Goal: Task Accomplishment & Management: Manage account settings

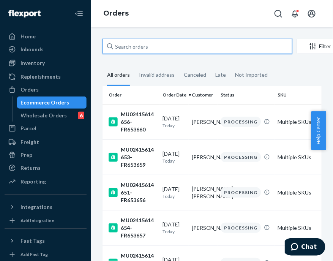
click at [189, 45] on input "text" at bounding box center [198, 46] width 190 height 15
paste input "MU02415614451"
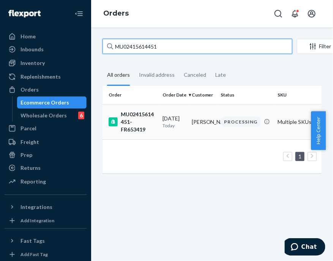
type input "MU02415614451"
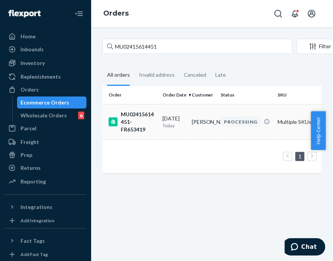
click at [132, 111] on div "MU02415614451-FR653419" at bounding box center [133, 122] width 48 height 23
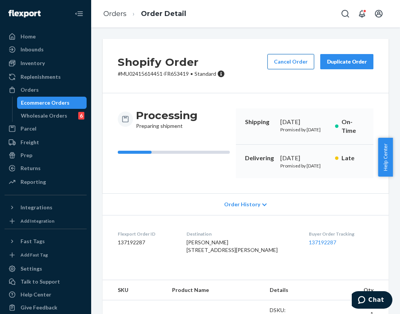
click at [285, 60] on button "Cancel Order" at bounding box center [291, 61] width 47 height 15
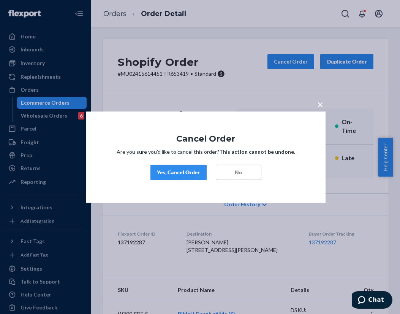
click at [185, 177] on button "Yes, Cancel Order" at bounding box center [179, 172] width 56 height 15
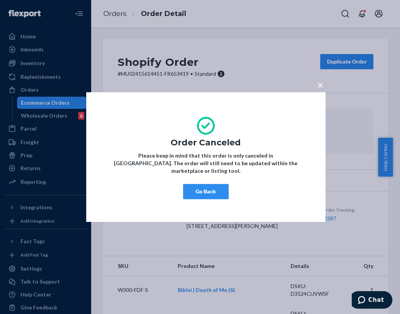
click at [209, 186] on button "Go Back" at bounding box center [206, 191] width 46 height 15
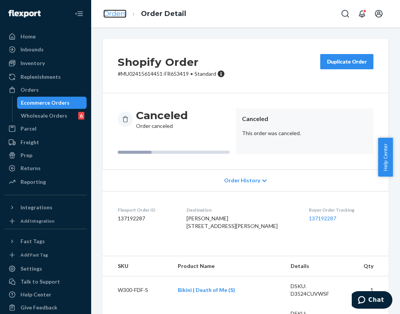
click at [121, 14] on link "Orders" at bounding box center [114, 14] width 23 height 8
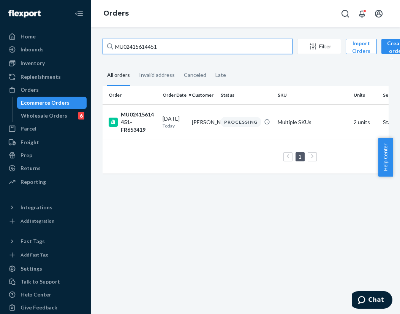
click at [195, 51] on input "MU02415614451" at bounding box center [198, 46] width 190 height 15
paste input "126"
type input "MU02415614126"
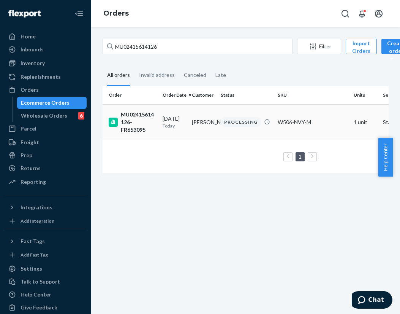
click at [127, 119] on div "MU02415614126-FR653095" at bounding box center [133, 122] width 48 height 23
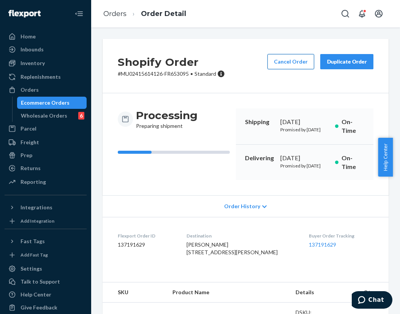
click at [291, 58] on button "Cancel Order" at bounding box center [291, 61] width 47 height 15
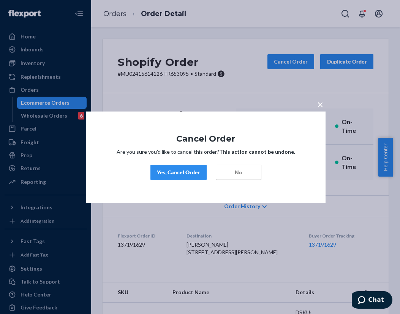
click at [198, 174] on div "Yes, Cancel Order" at bounding box center [178, 172] width 43 height 8
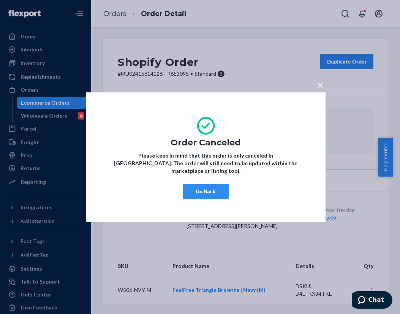
click at [213, 187] on button "Go Back" at bounding box center [206, 191] width 46 height 15
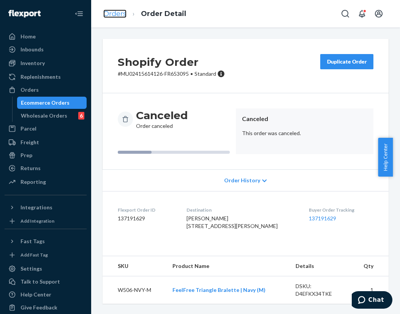
click at [114, 12] on link "Orders" at bounding box center [114, 14] width 23 height 8
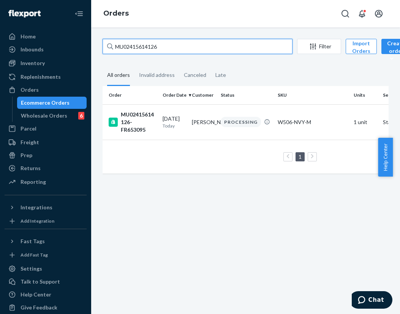
click at [168, 48] on input "MU02415614126" at bounding box center [198, 46] width 190 height 15
paste input "451"
type input "MU02415614451"
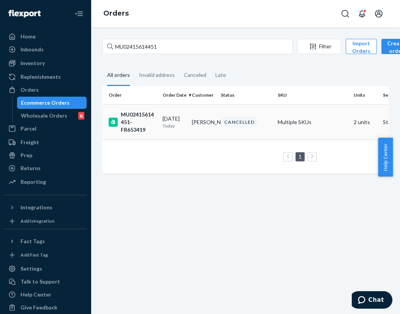
click at [137, 117] on div "MU02415614451-FR653419" at bounding box center [133, 122] width 48 height 23
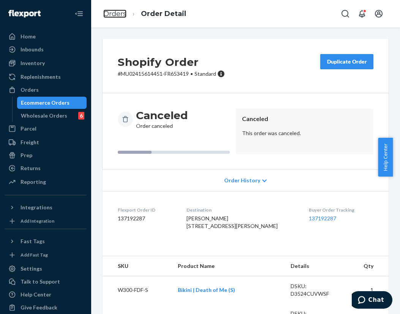
drag, startPoint x: 119, startPoint y: 14, endPoint x: 86, endPoint y: 2, distance: 35.7
click at [119, 13] on link "Orders" at bounding box center [114, 14] width 23 height 8
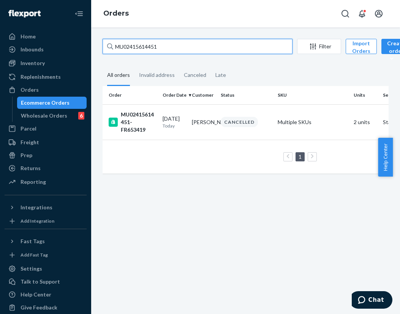
click at [178, 46] on input "MU02415614451" at bounding box center [198, 46] width 190 height 15
paste input "527"
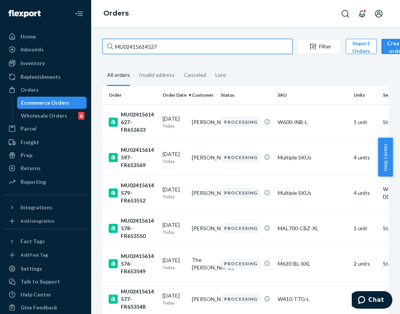
click at [187, 44] on input "MU02415614527" at bounding box center [198, 46] width 190 height 15
paste input "231"
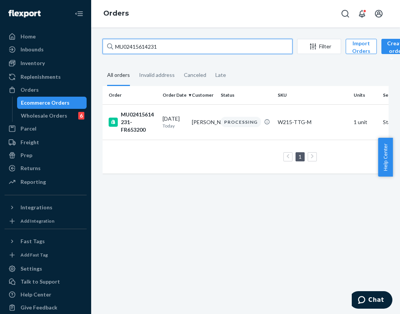
type input "MU02415614231"
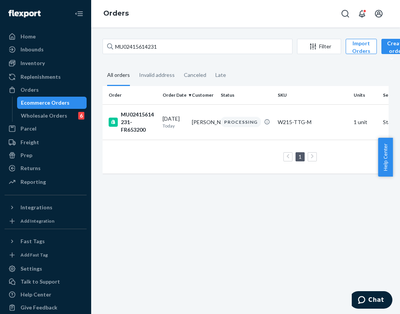
click at [140, 118] on div "MU02415614231-FR653200" at bounding box center [133, 122] width 48 height 23
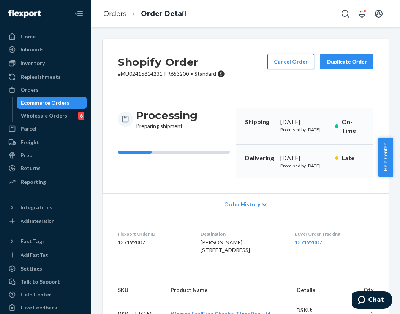
click at [286, 65] on button "Cancel Order" at bounding box center [291, 61] width 47 height 15
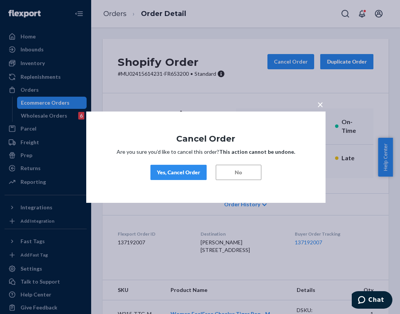
click at [187, 168] on div "Yes, Cancel Order" at bounding box center [178, 172] width 43 height 8
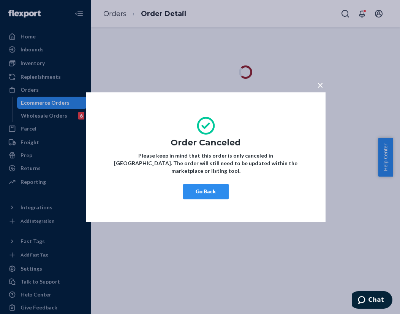
click at [217, 188] on button "Go Back" at bounding box center [206, 191] width 46 height 15
